Goal: Information Seeking & Learning: Learn about a topic

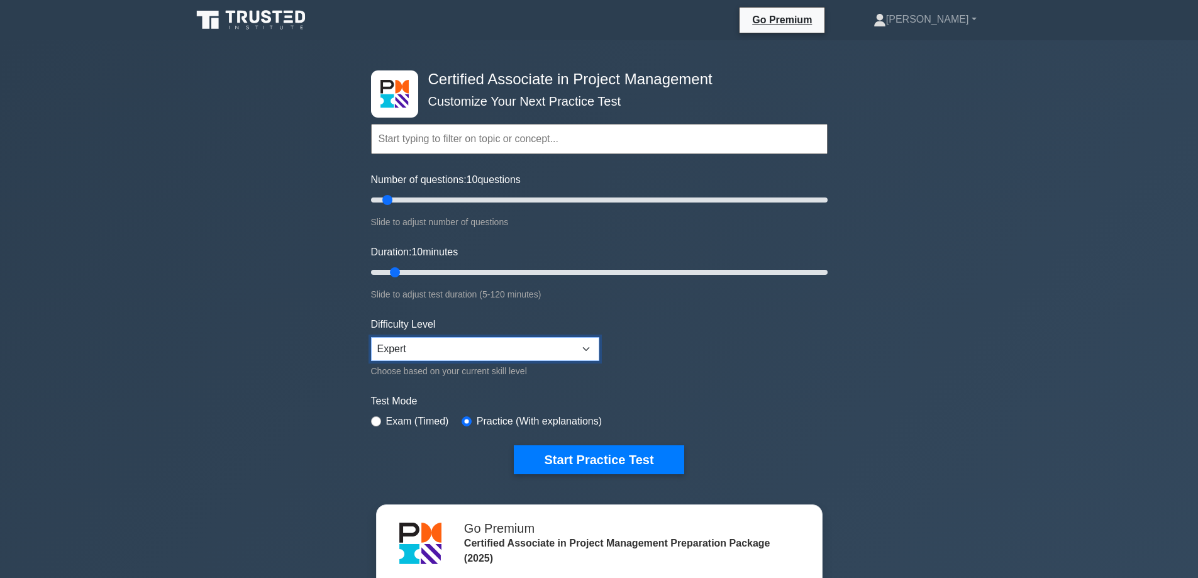
click at [444, 351] on select "Beginner Intermediate Expert" at bounding box center [485, 349] width 228 height 24
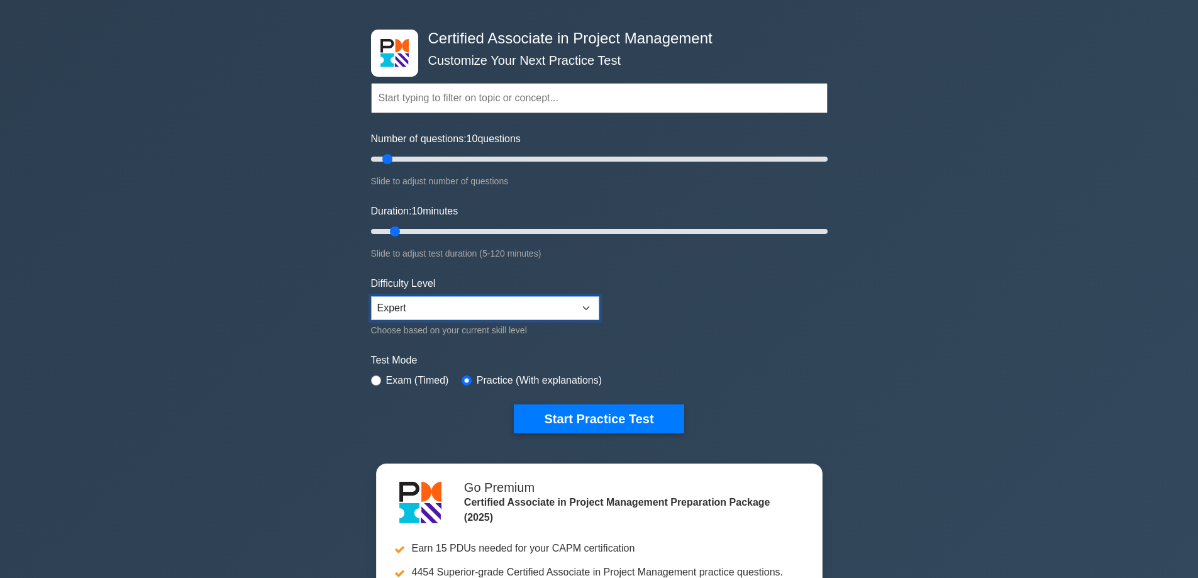
scroll to position [63, 0]
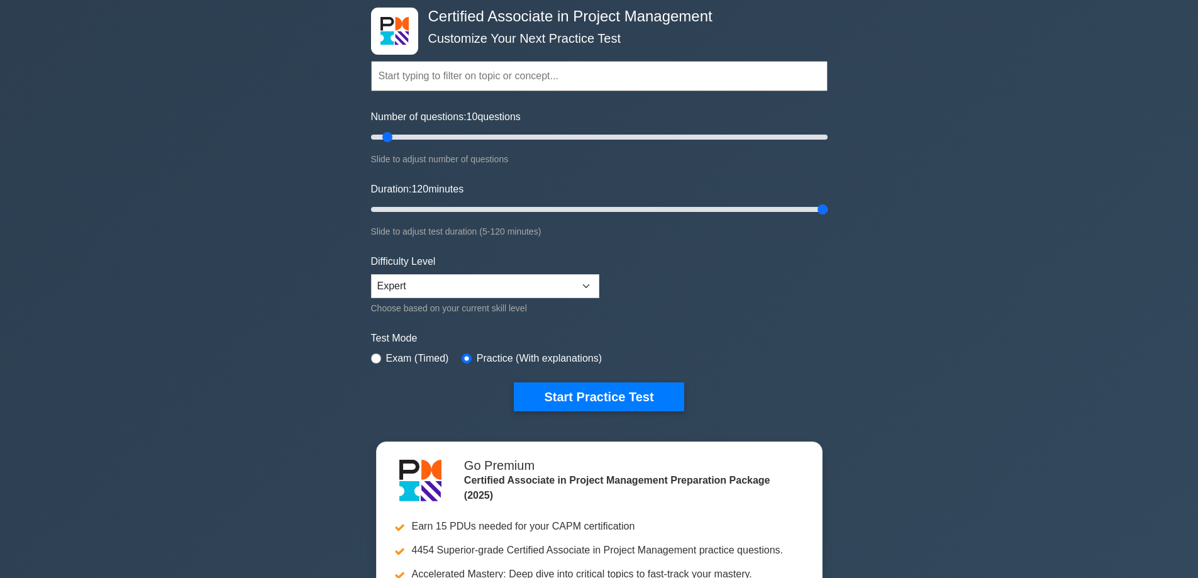
drag, startPoint x: 397, startPoint y: 208, endPoint x: 1118, endPoint y: 210, distance: 721.2
type input "120"
click at [827, 210] on input "Duration: 120 minutes" at bounding box center [599, 209] width 456 height 15
drag, startPoint x: 386, startPoint y: 133, endPoint x: 597, endPoint y: 159, distance: 212.9
type input "100"
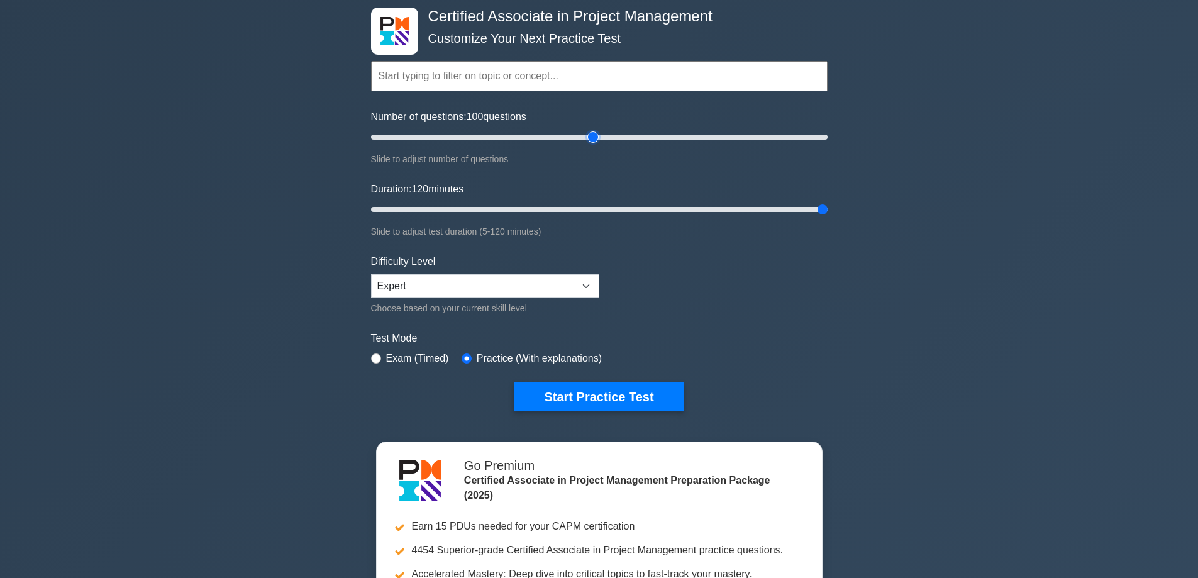
click at [597, 145] on input "Number of questions: 100 questions" at bounding box center [599, 137] width 456 height 15
click at [538, 402] on button "Start Practice Test" at bounding box center [599, 396] width 170 height 29
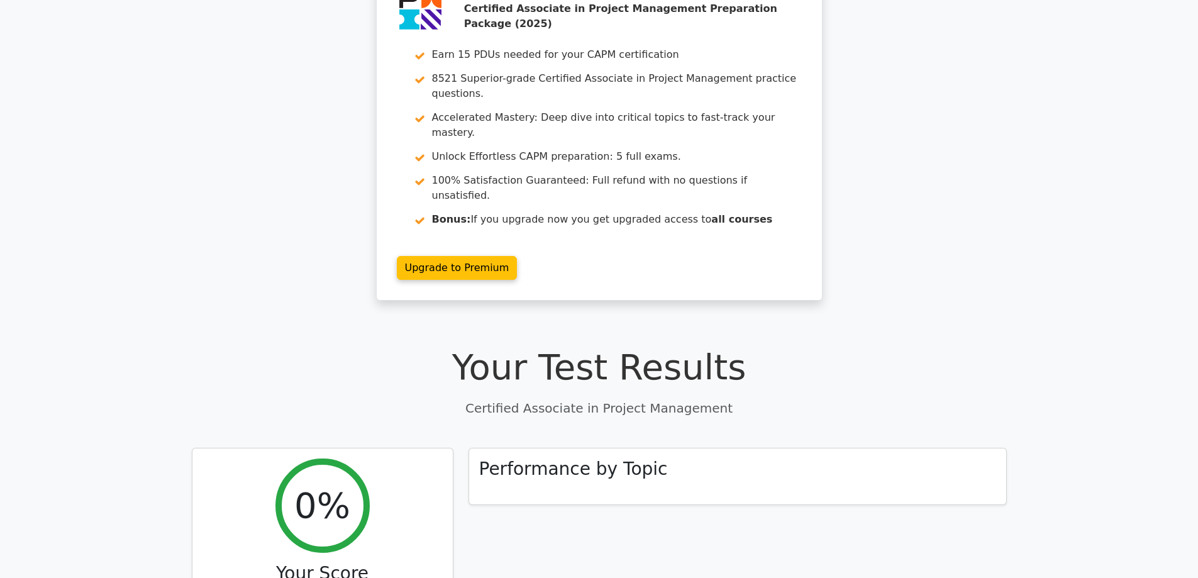
scroll to position [189, 0]
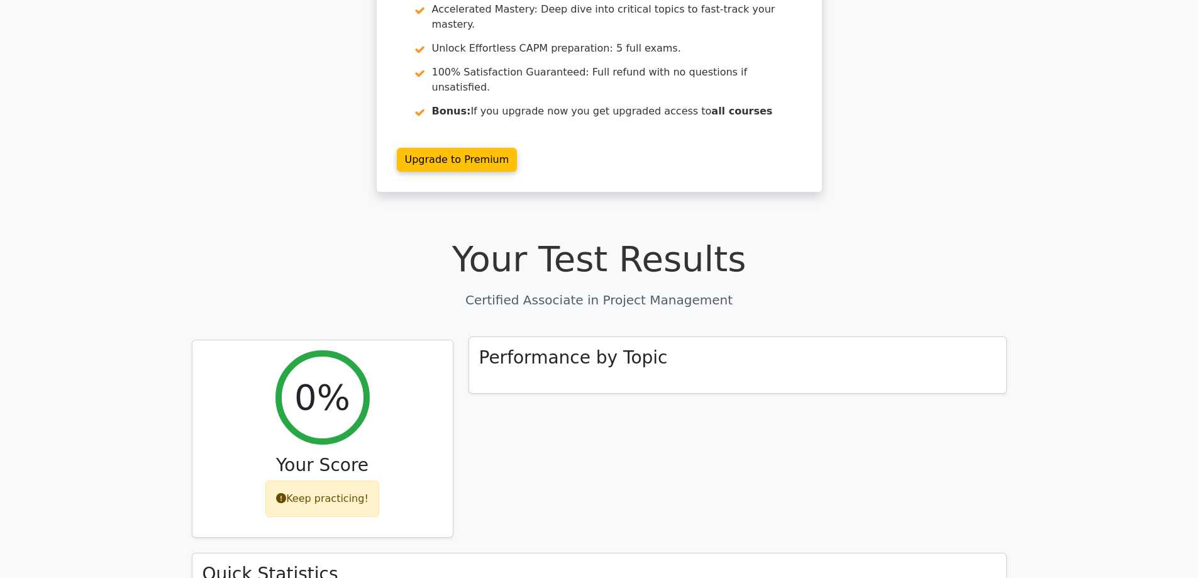
click at [524, 337] on div "Performance by Topic" at bounding box center [737, 365] width 537 height 57
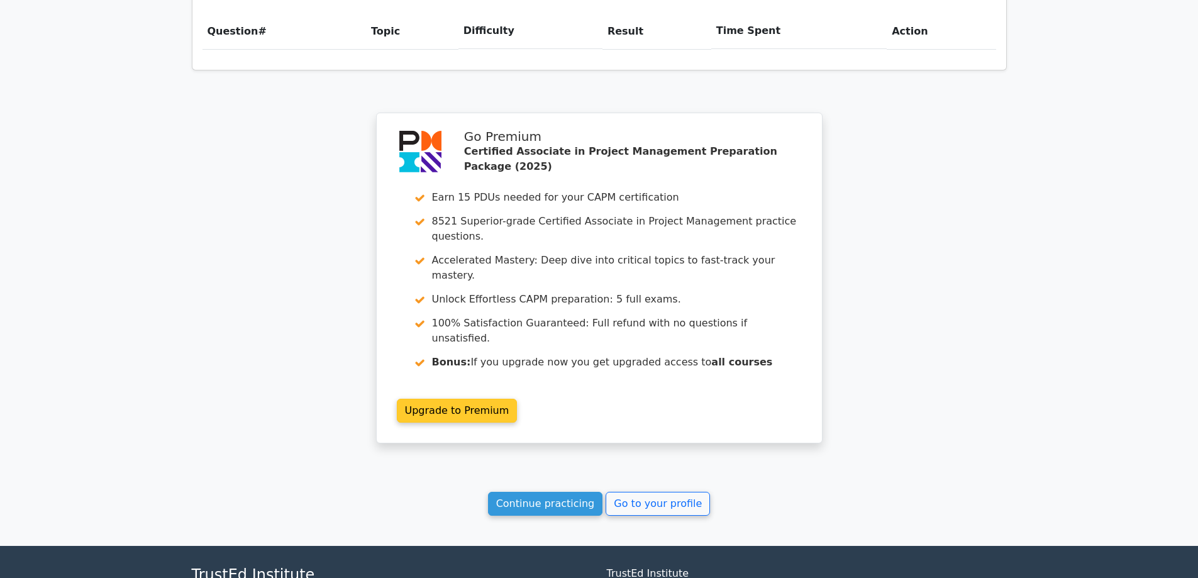
scroll to position [943, 0]
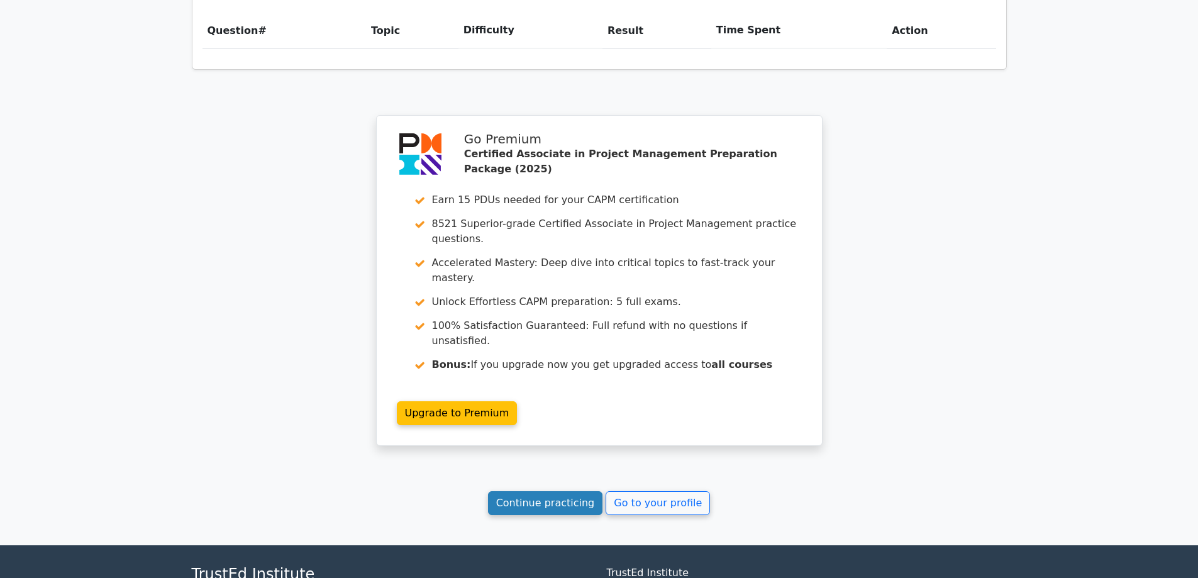
click at [568, 491] on link "Continue practicing" at bounding box center [545, 503] width 115 height 24
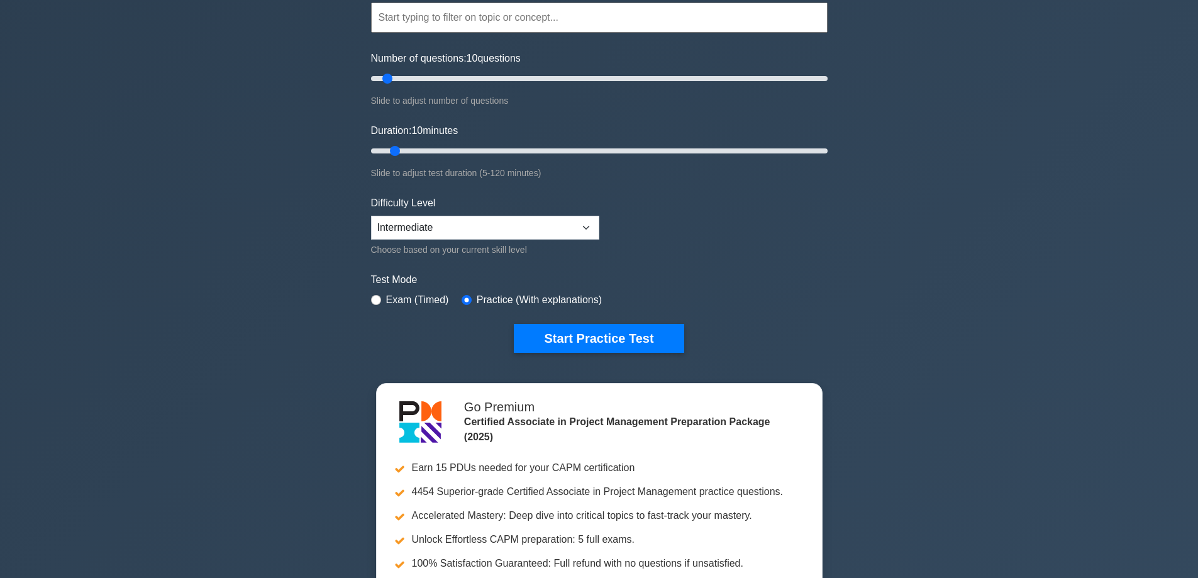
scroll to position [126, 0]
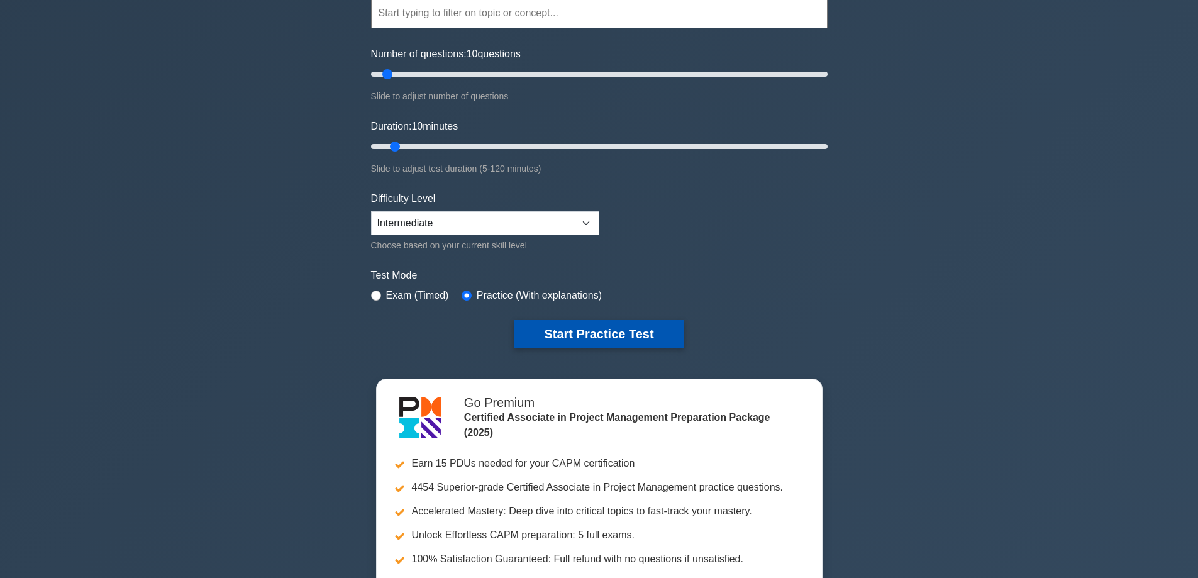
click at [543, 341] on button "Start Practice Test" at bounding box center [599, 333] width 170 height 29
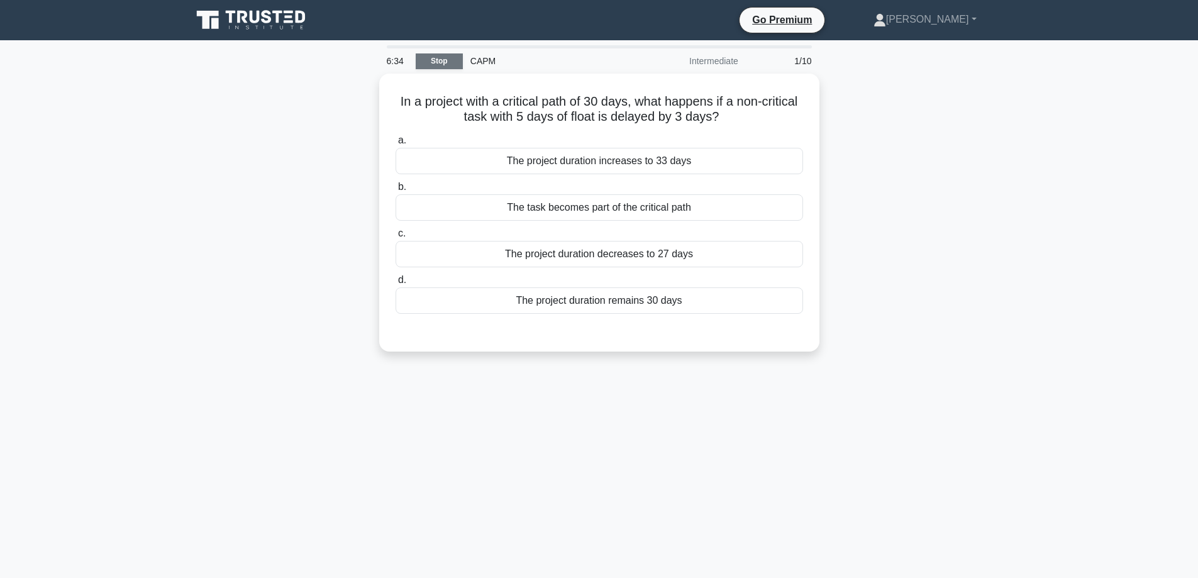
click at [457, 63] on link "Stop" at bounding box center [439, 61] width 47 height 16
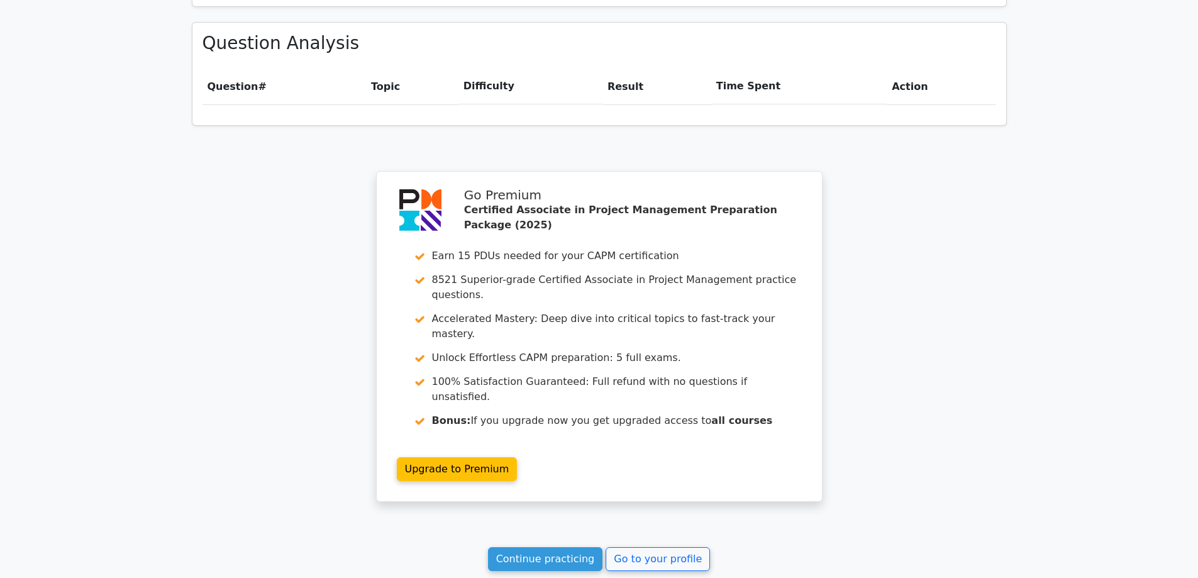
scroll to position [968, 0]
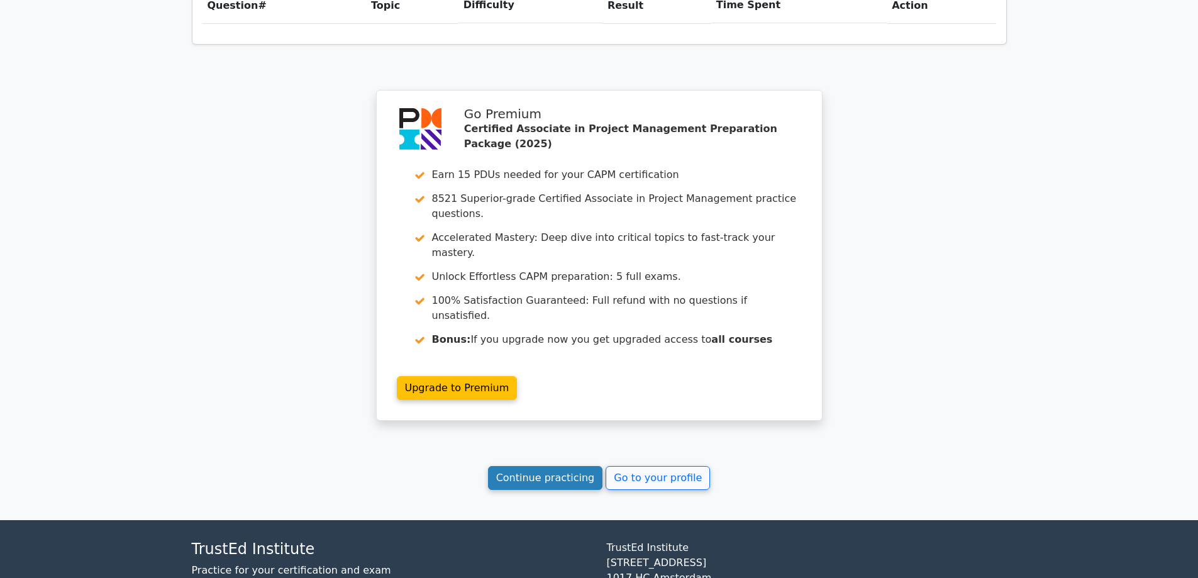
click at [563, 466] on link "Continue practicing" at bounding box center [545, 478] width 115 height 24
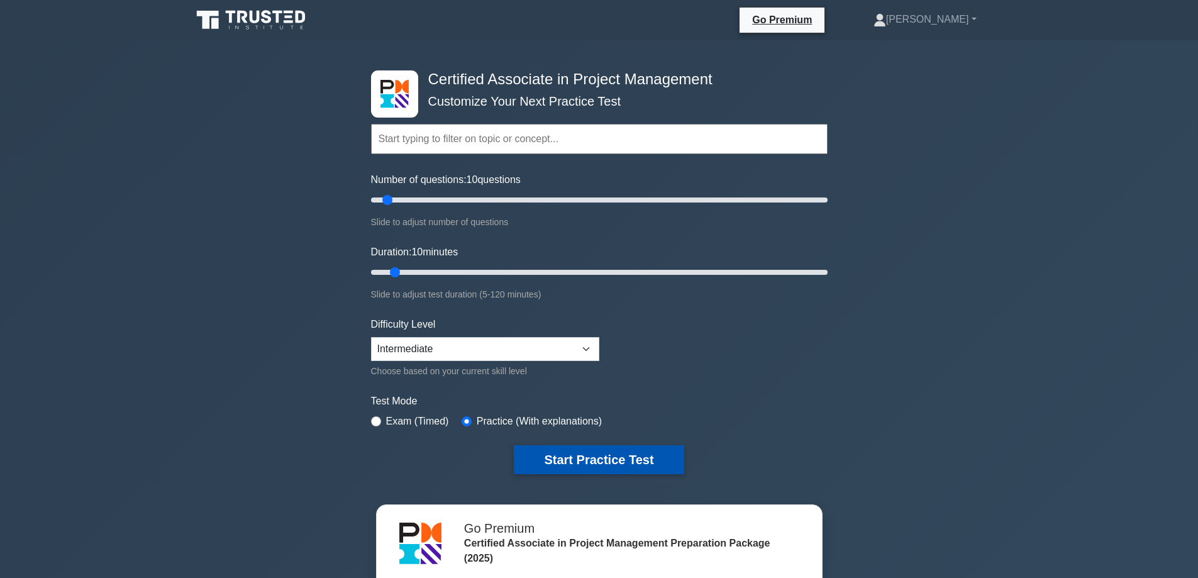
click at [582, 467] on button "Start Practice Test" at bounding box center [599, 459] width 170 height 29
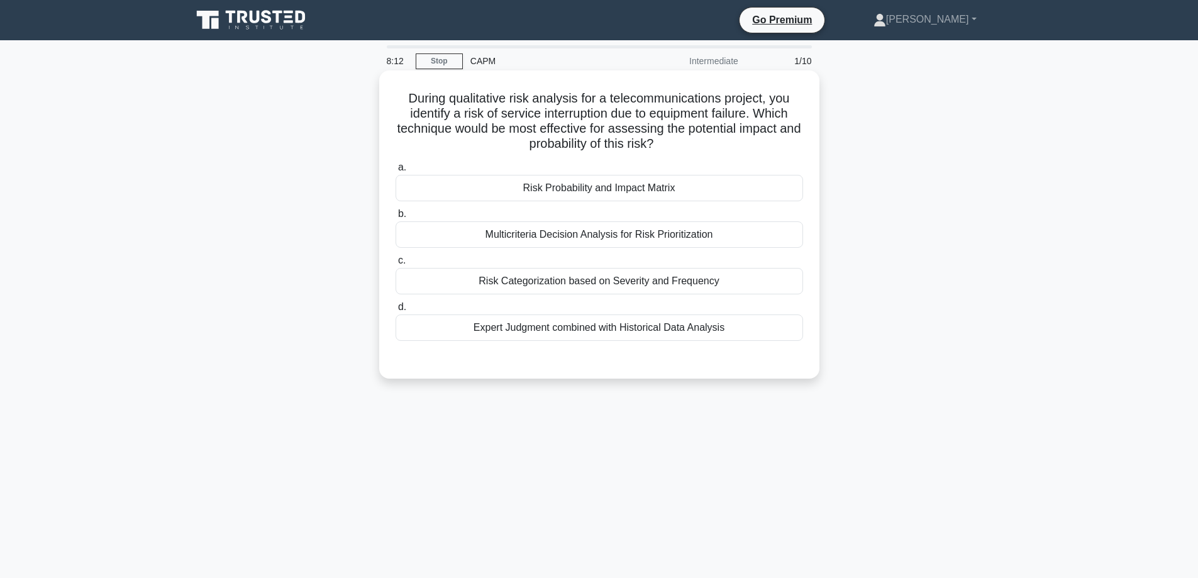
click at [636, 189] on div "Risk Probability and Impact Matrix" at bounding box center [599, 188] width 407 height 26
click at [396, 172] on input "a. Risk Probability and Impact Matrix" at bounding box center [396, 167] width 0 height 8
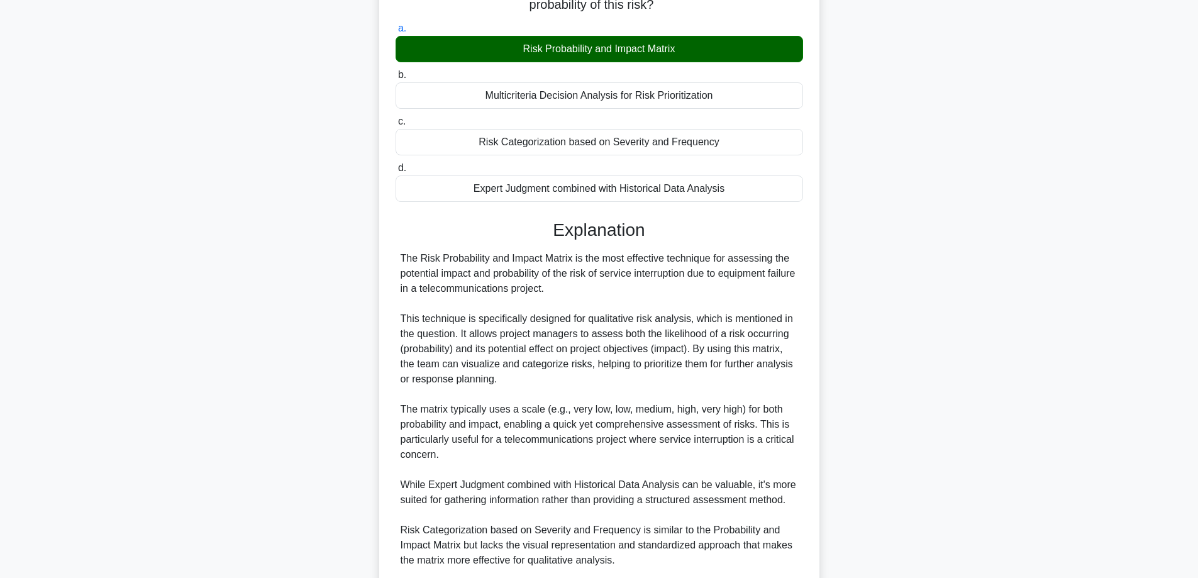
scroll to position [304, 0]
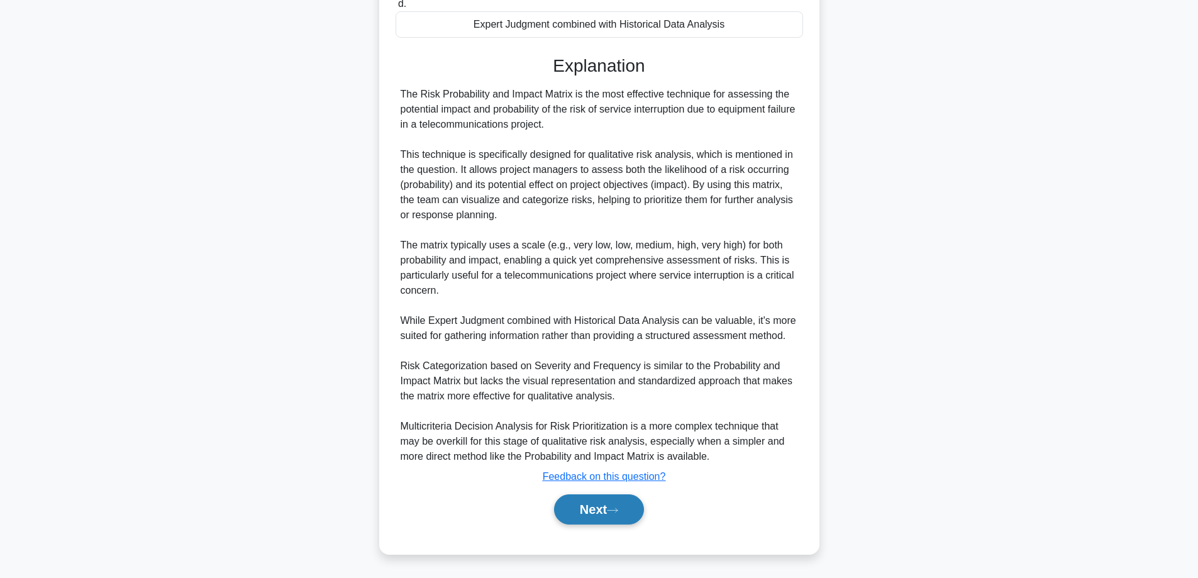
click at [600, 524] on div "Next" at bounding box center [599, 509] width 407 height 40
click at [599, 521] on button "Next" at bounding box center [599, 509] width 90 height 30
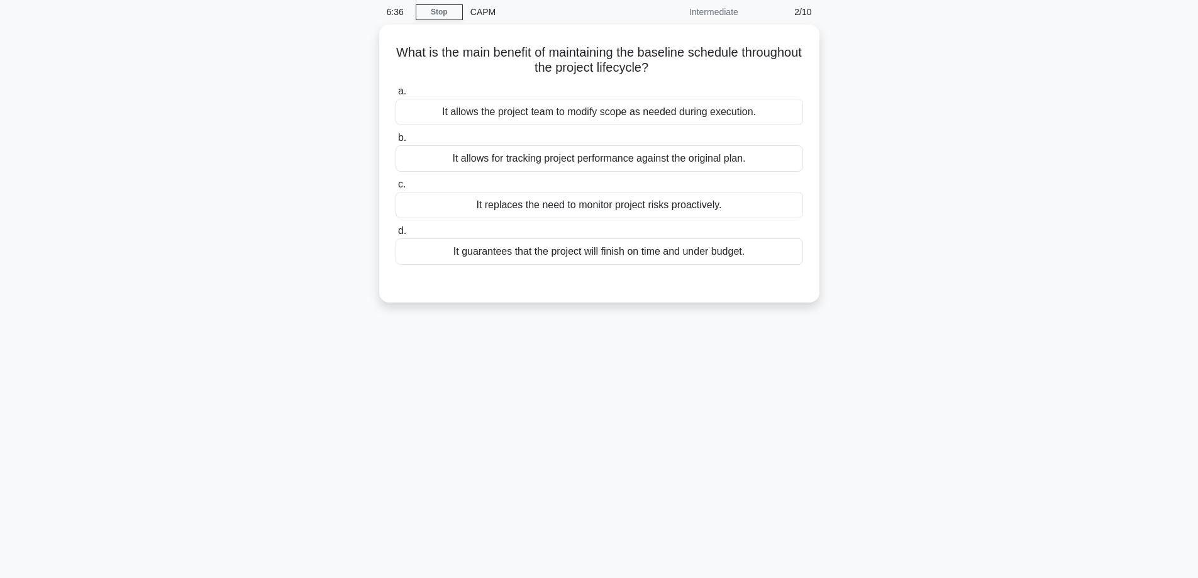
scroll to position [0, 0]
